Goal: Information Seeking & Learning: Learn about a topic

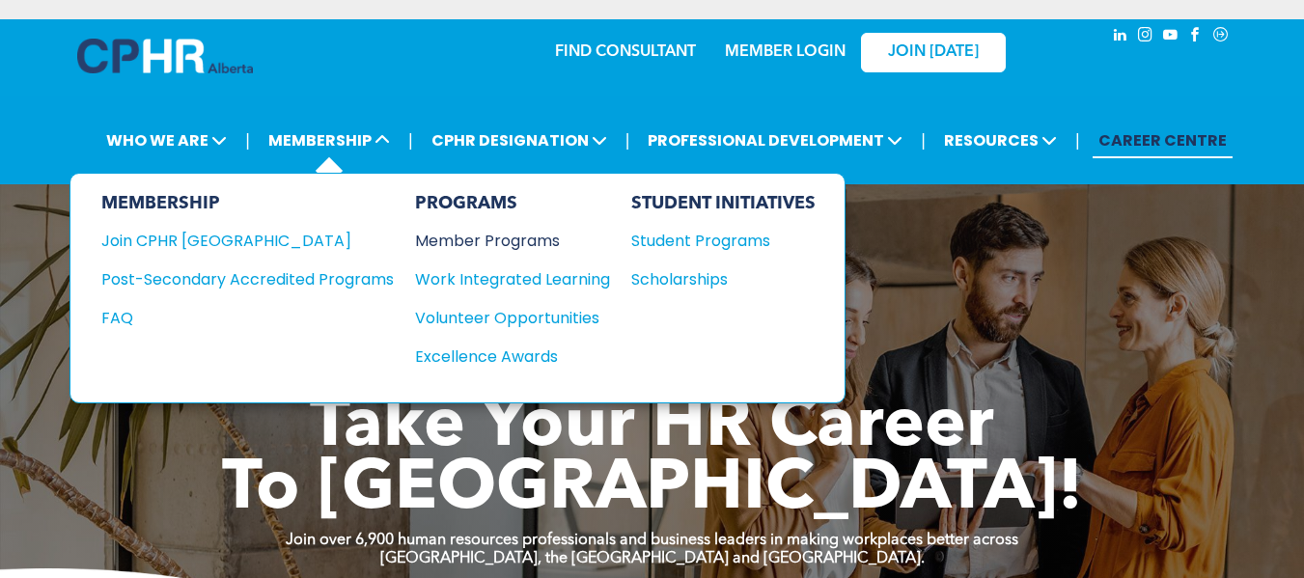
click at [492, 238] on div "Member Programs" at bounding box center [503, 241] width 176 height 24
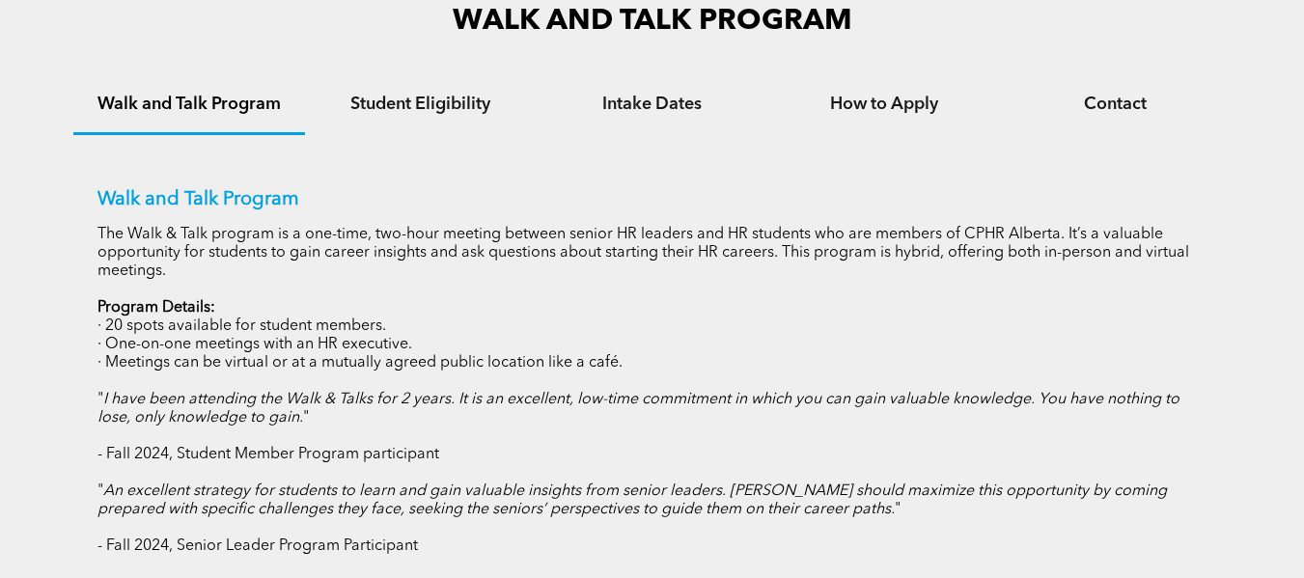
scroll to position [1269, 0]
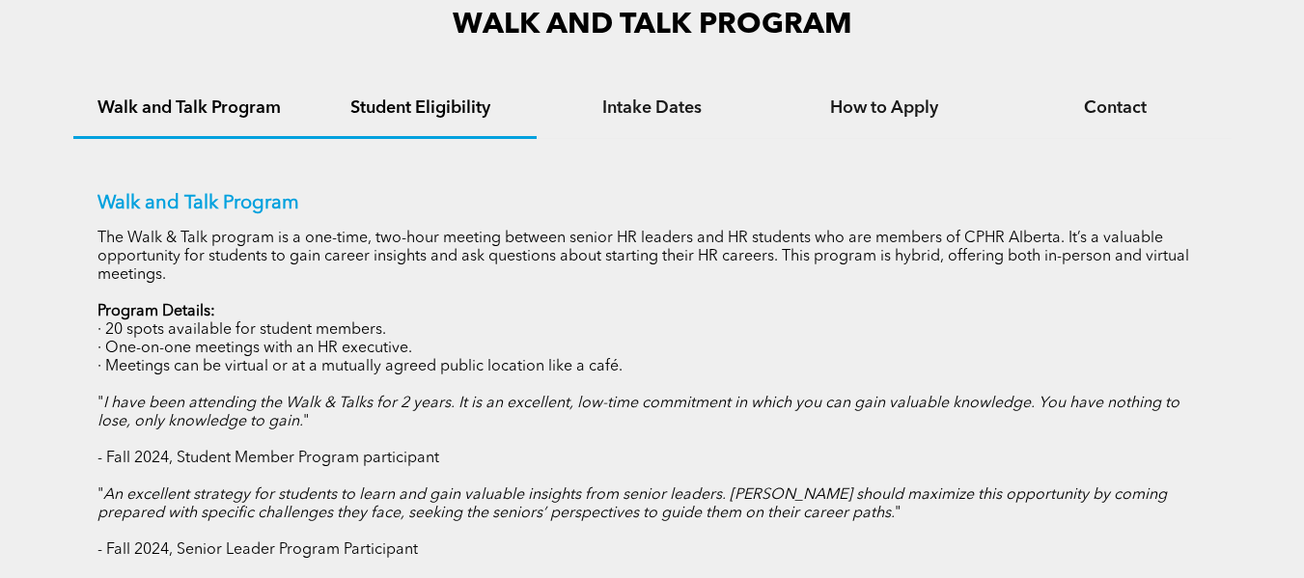
click at [430, 107] on h4 "Student Eligibility" at bounding box center [420, 108] width 197 height 21
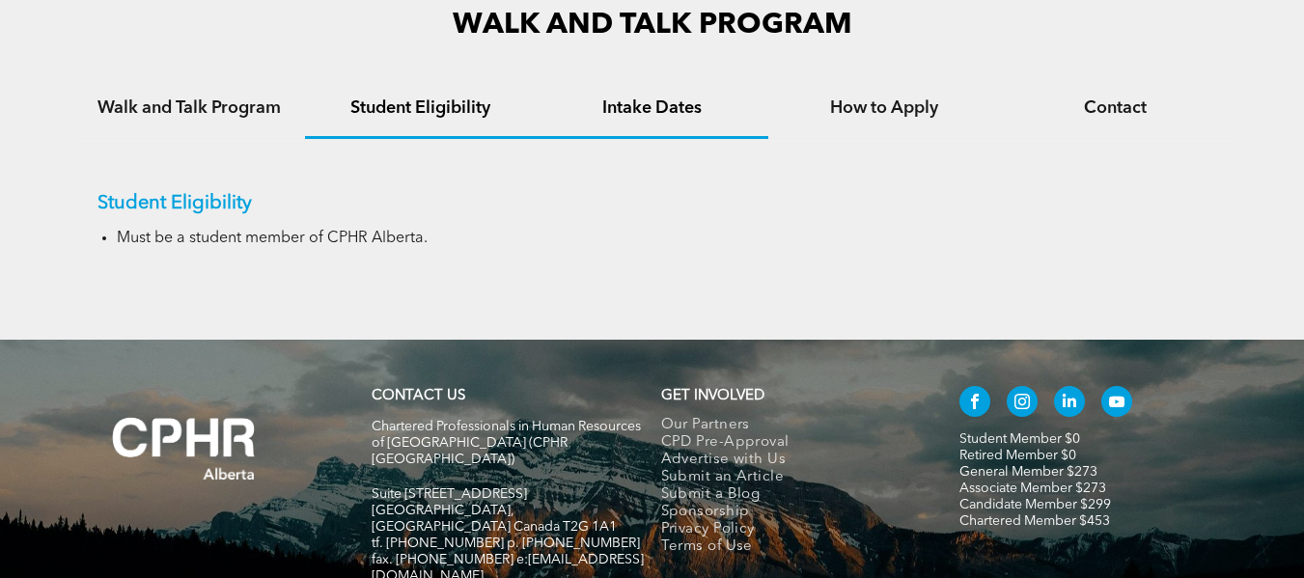
click at [635, 101] on h4 "Intake Dates" at bounding box center [652, 108] width 197 height 21
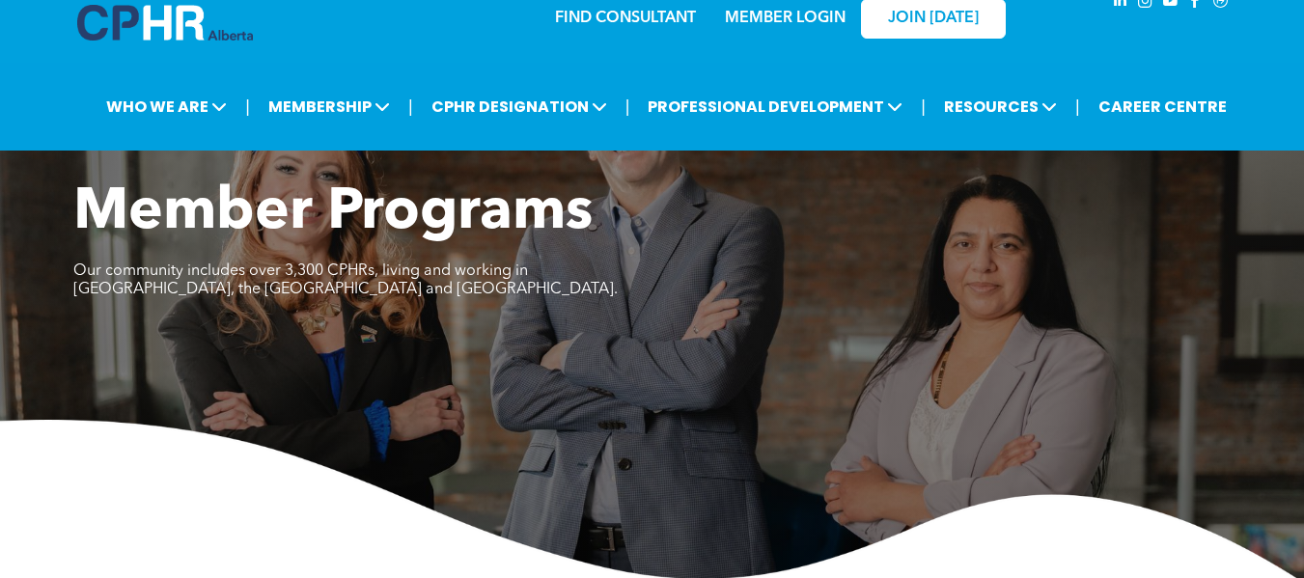
scroll to position [0, 0]
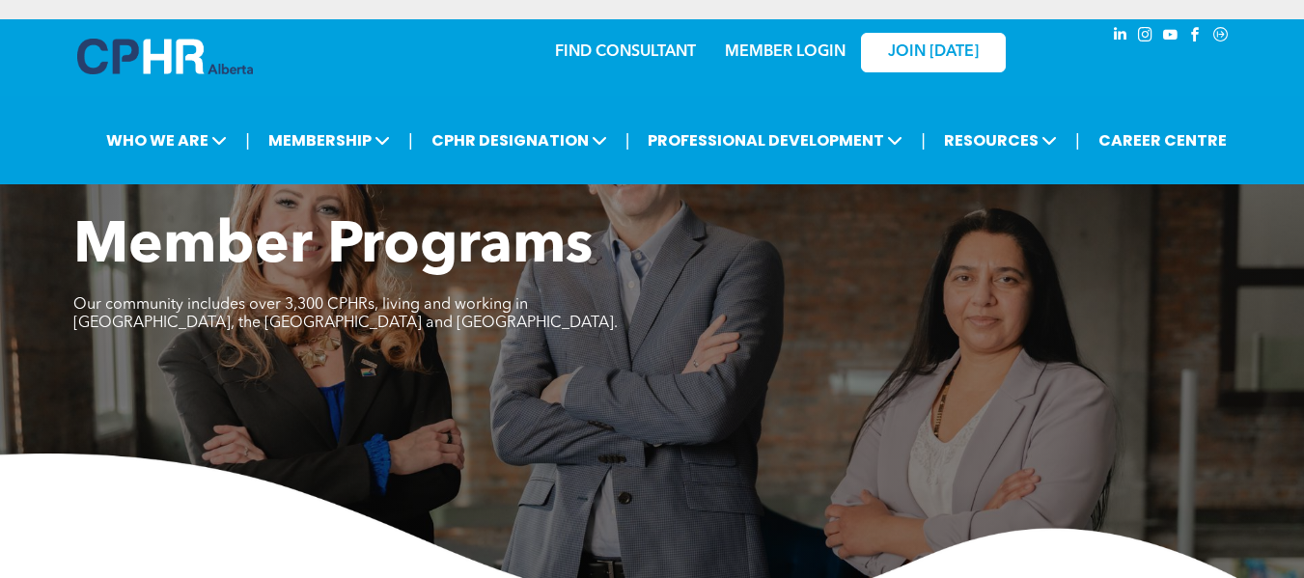
click at [775, 49] on link "MEMBER LOGIN" at bounding box center [785, 51] width 121 height 15
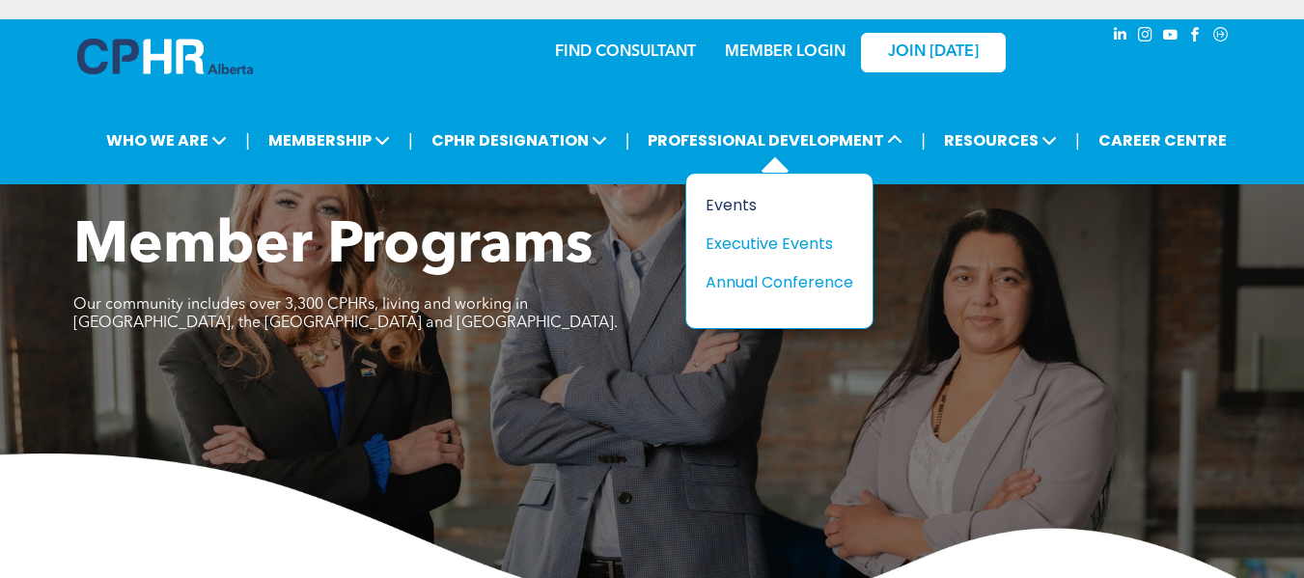
click at [746, 203] on div "Events" at bounding box center [772, 205] width 133 height 24
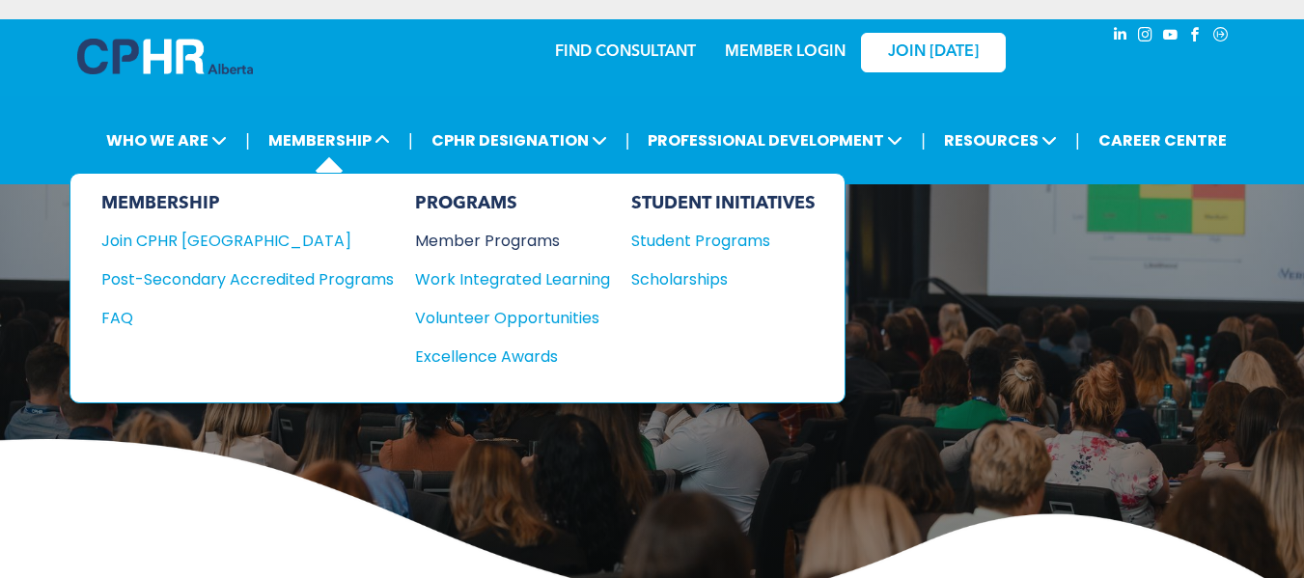
click at [512, 236] on div "Member Programs" at bounding box center [503, 241] width 176 height 24
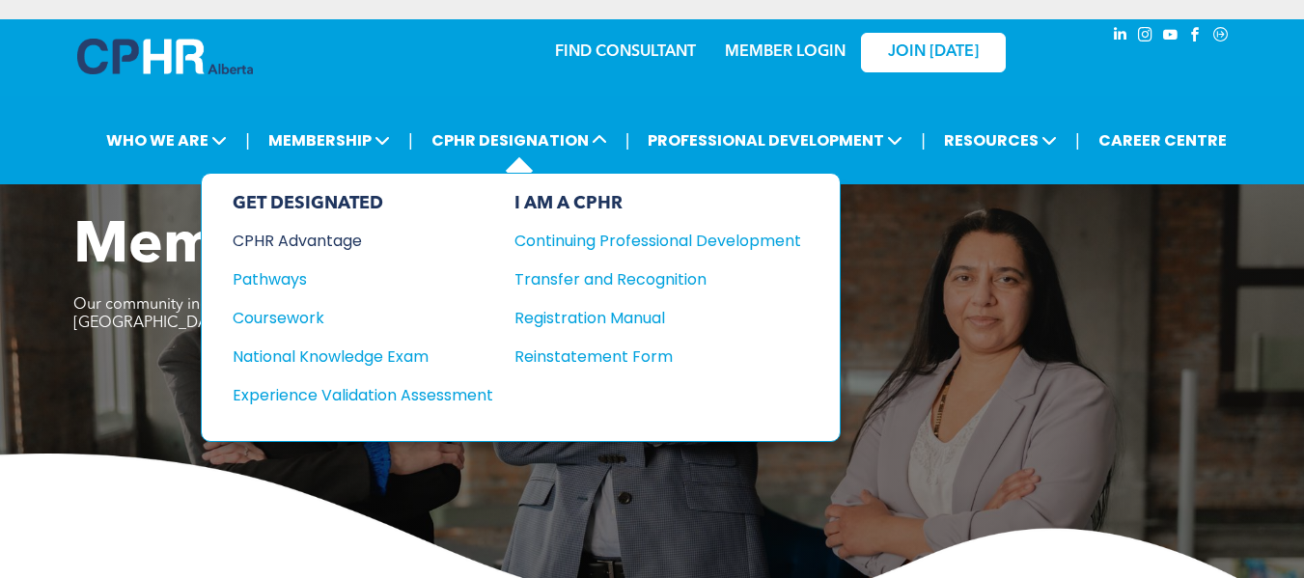
click at [296, 239] on div "CPHR Advantage" at bounding box center [350, 241] width 235 height 24
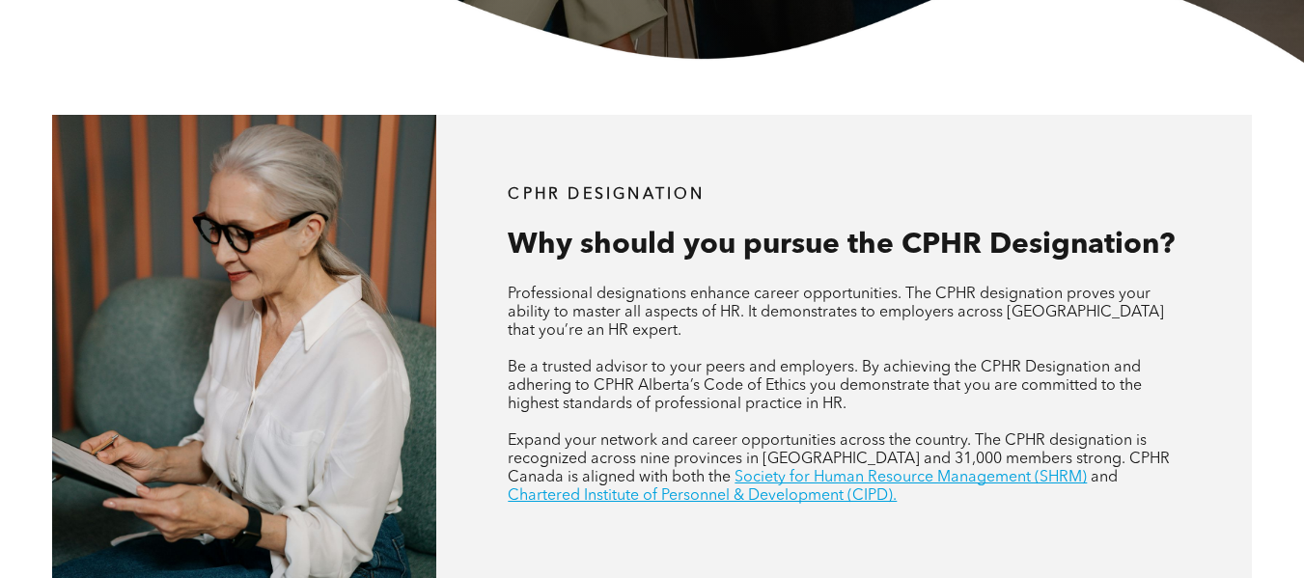
scroll to position [594, 0]
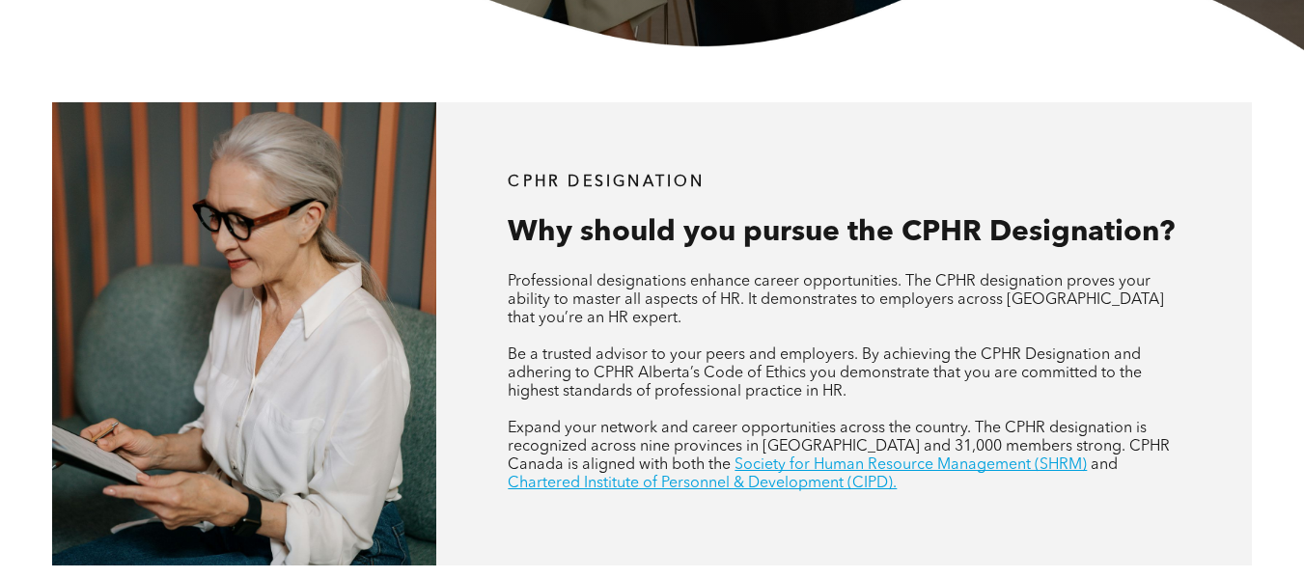
drag, startPoint x: 1269, startPoint y: 175, endPoint x: 1264, endPoint y: 185, distance: 11.7
click at [1264, 185] on div "CPHR DESIGNATION Why should you pursue the CPHR Designation? Professional desig…" at bounding box center [652, 334] width 1304 height 568
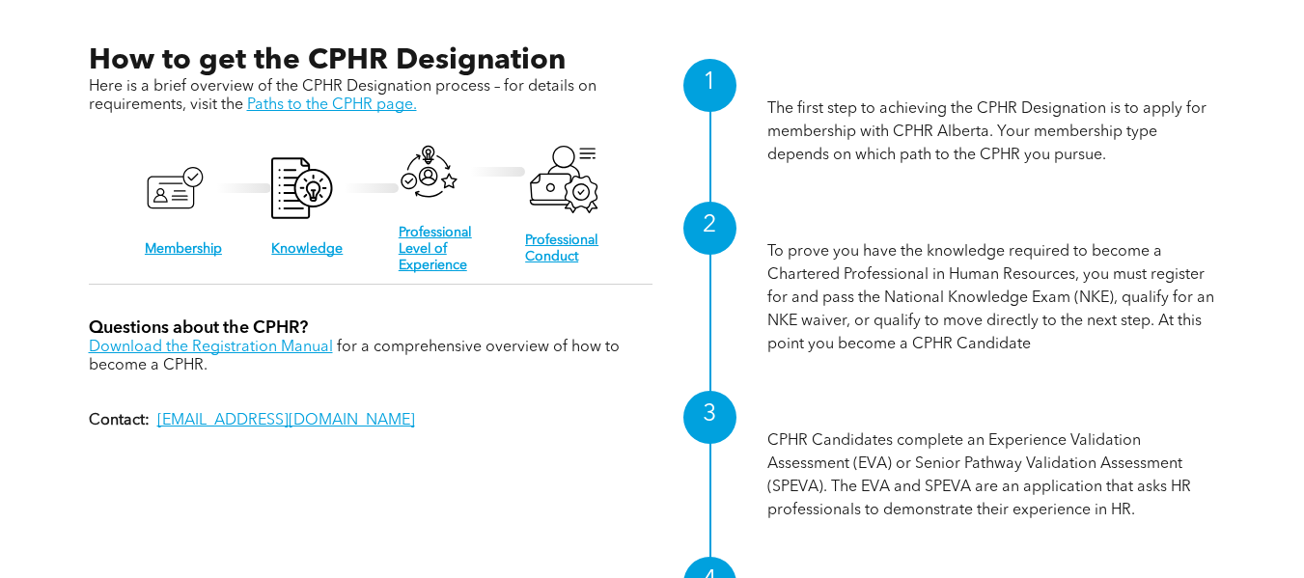
scroll to position [1888, 0]
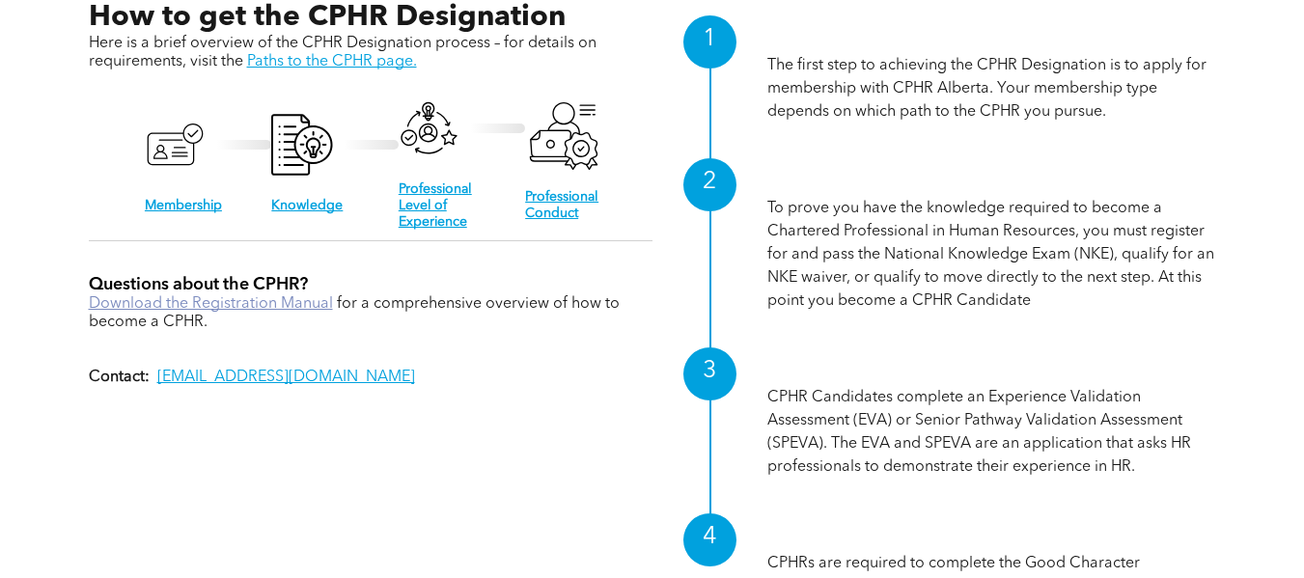
click at [249, 300] on link "Download the Registration Manual" at bounding box center [211, 303] width 244 height 15
